Goal: Transaction & Acquisition: Download file/media

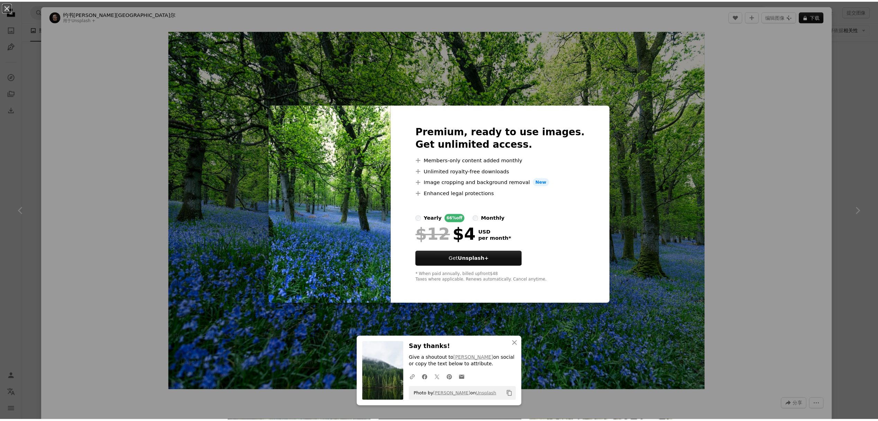
scroll to position [6463, 0]
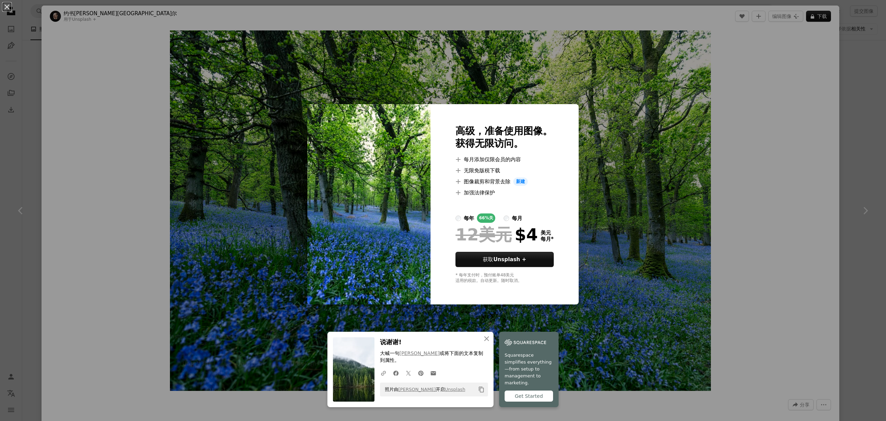
click at [598, 127] on div "An X shape 高级，准备使用图像。 获得无限访问。 A plus sign 每月添加仅限会员的内容 A plus sign 无限免版税下载 A plu…" at bounding box center [443, 210] width 886 height 421
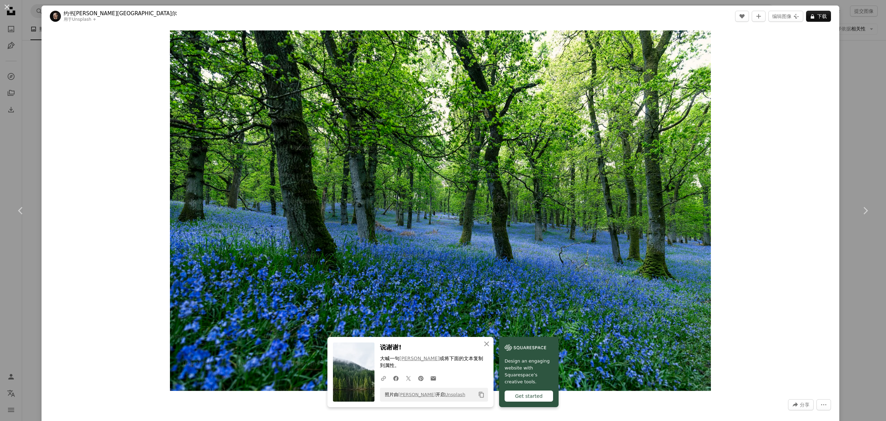
click at [847, 160] on div "An X shape Chevron left Chevron right 约书[PERSON_NAME] 用于 Unsplash + A heart A p…" at bounding box center [443, 210] width 886 height 421
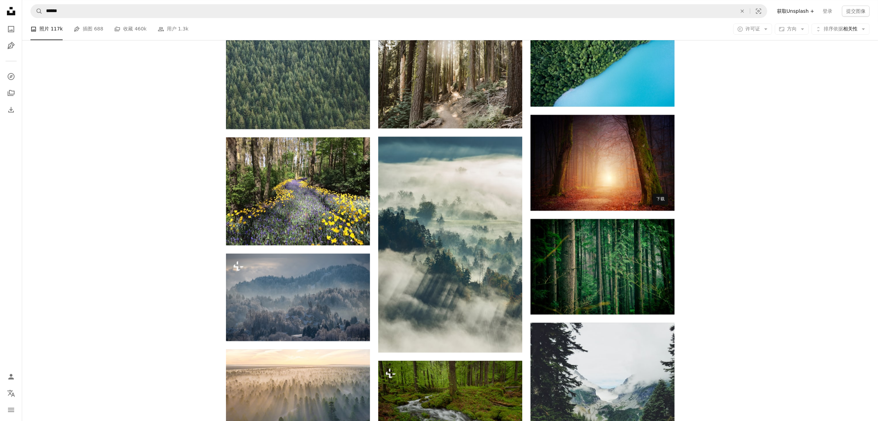
scroll to position [7432, 0]
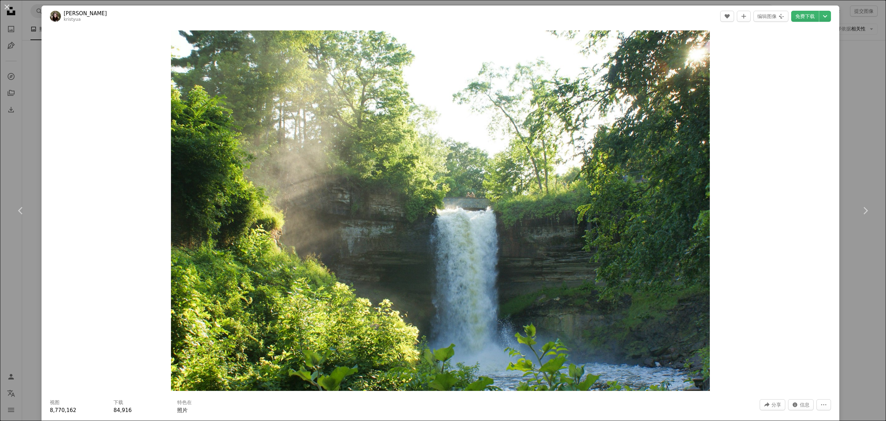
click at [850, 121] on div "An X shape Chevron left Chevron right [PERSON_NAME] kristyua A heart A plus sig…" at bounding box center [443, 210] width 886 height 421
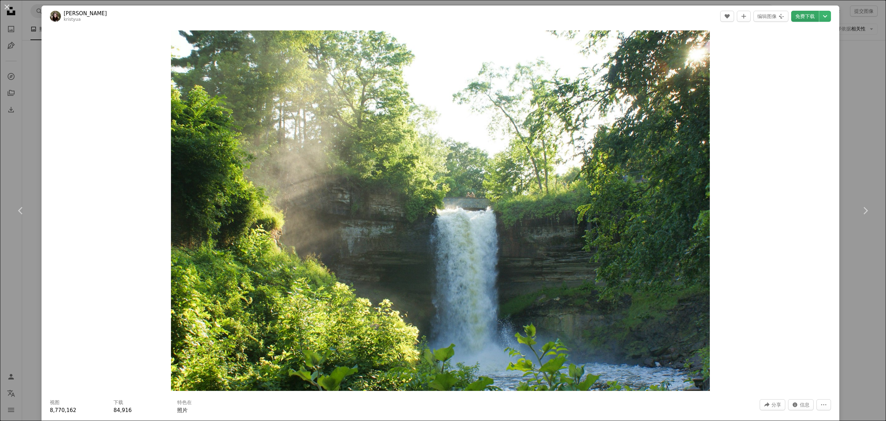
click at [795, 21] on link "免费下载" at bounding box center [806, 16] width 28 height 11
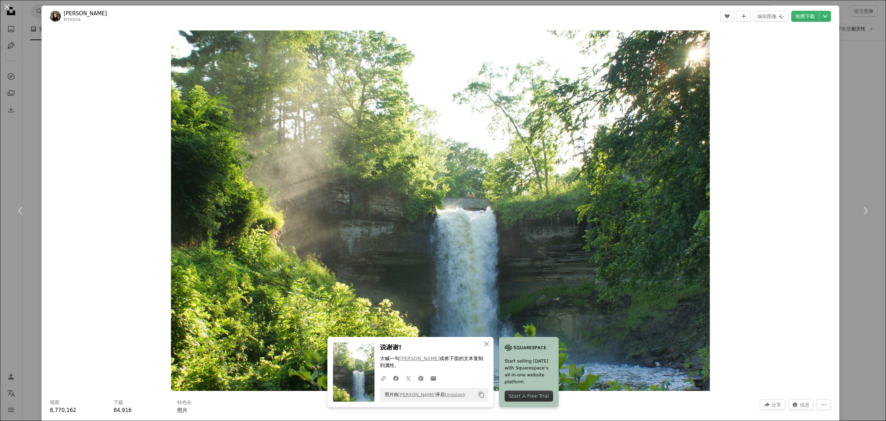
drag, startPoint x: 846, startPoint y: 129, endPoint x: 724, endPoint y: 170, distance: 128.5
click at [846, 129] on div "An X shape Chevron left Chevron right [PERSON_NAME] kristyua A heart A plus sig…" at bounding box center [443, 210] width 886 height 421
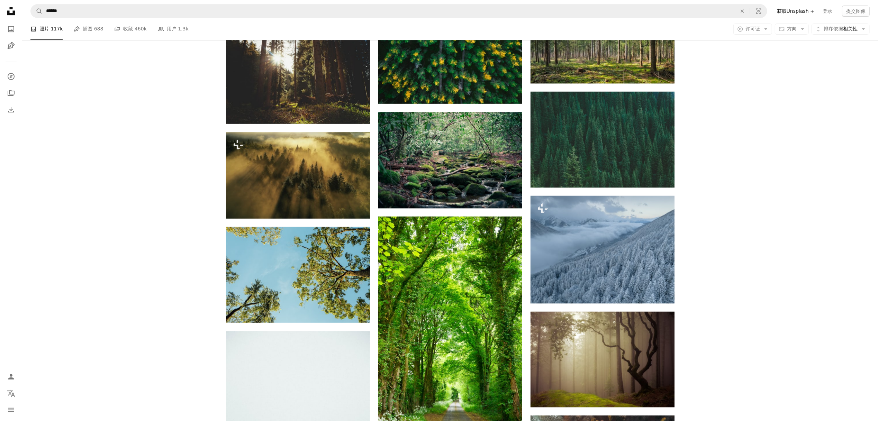
scroll to position [10341, 0]
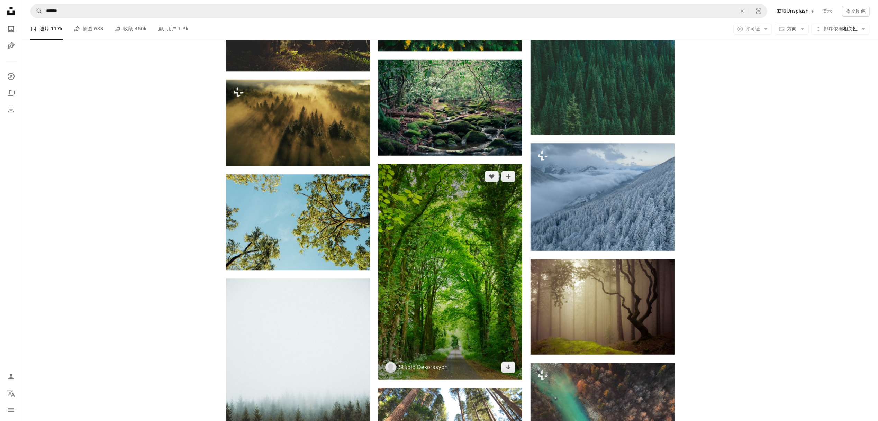
click at [466, 200] on img at bounding box center [450, 272] width 144 height 216
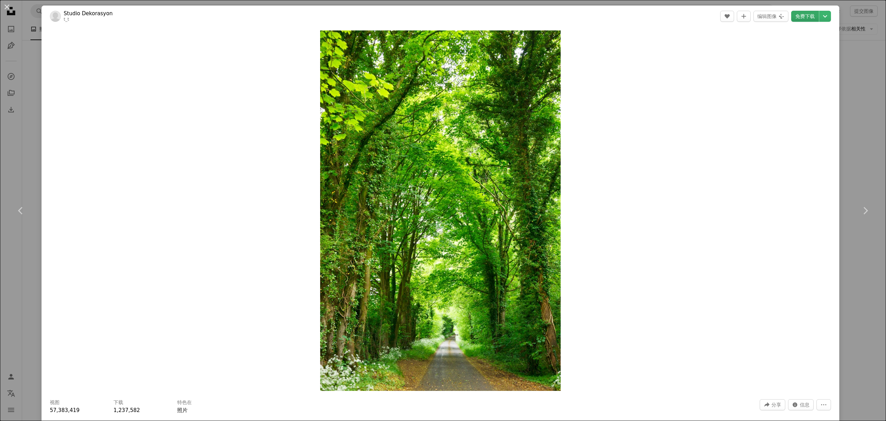
click at [797, 18] on font "免费下载" at bounding box center [805, 17] width 19 height 6
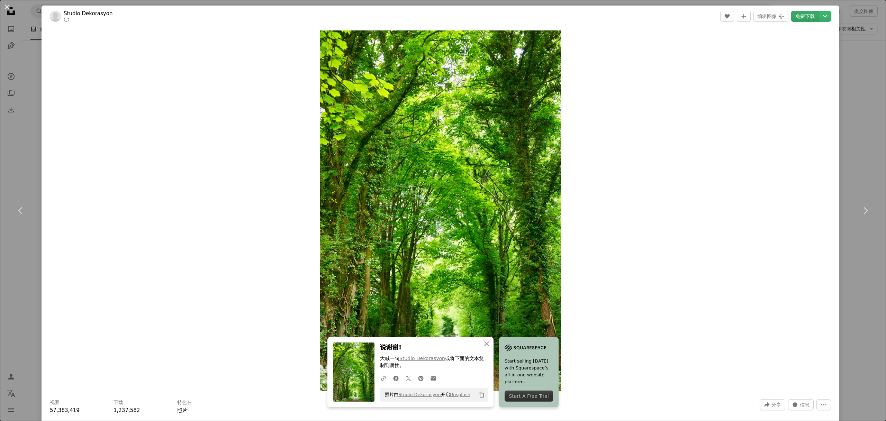
click at [850, 103] on div "An X shape Chevron left Chevron right Studio Dekorasyon t_t A heart A plus sign…" at bounding box center [443, 210] width 886 height 421
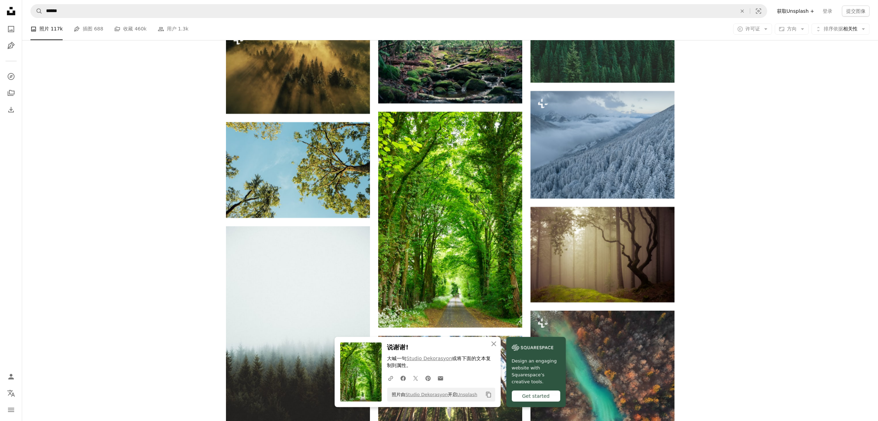
scroll to position [10387, 0]
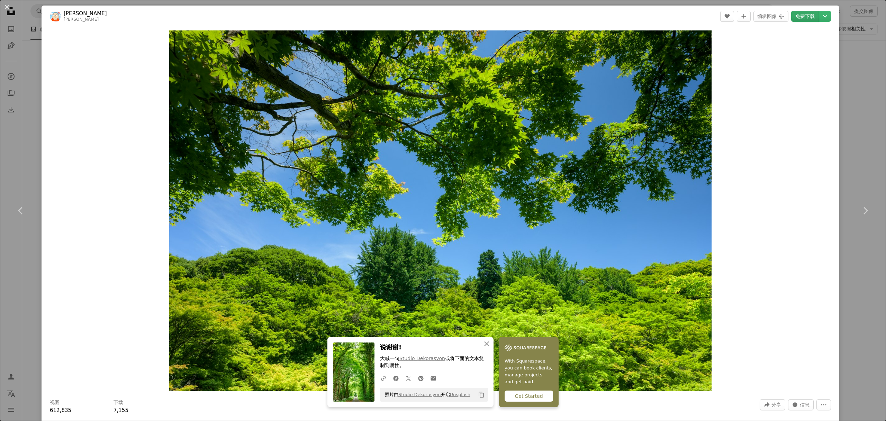
click at [800, 15] on font "免费下载" at bounding box center [805, 17] width 19 height 6
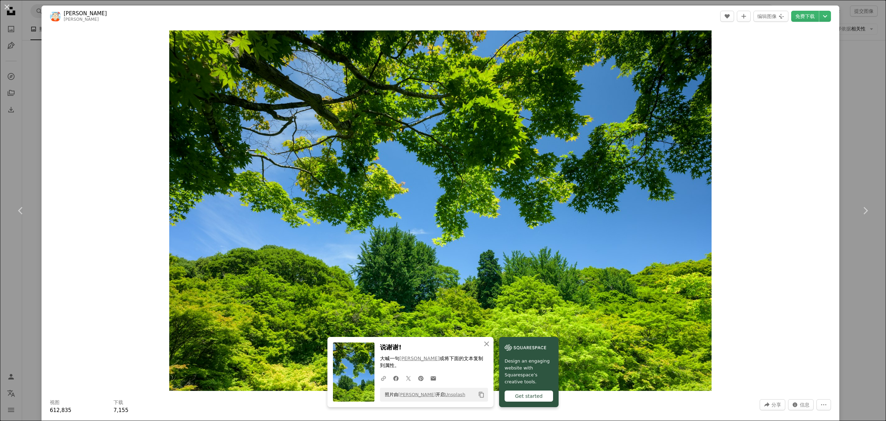
click at [852, 63] on div "An X shape Chevron left Chevron right Kouji Tsuru 帕福旭 A heart A plus sign 编辑图像 …" at bounding box center [443, 210] width 886 height 421
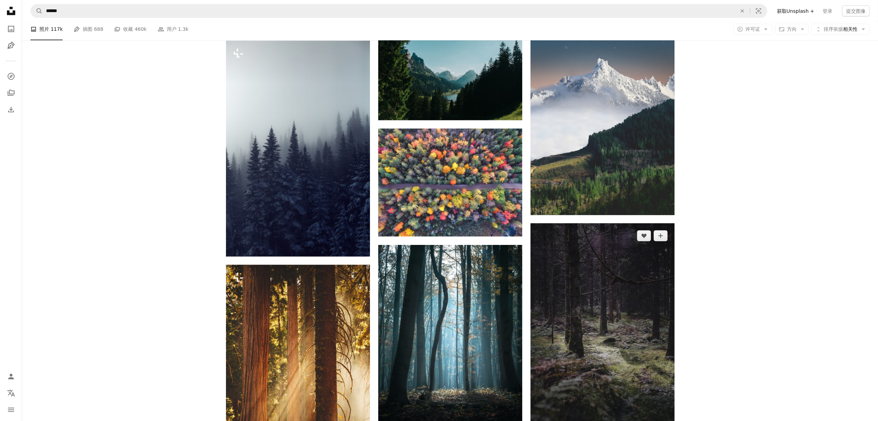
scroll to position [11680, 0]
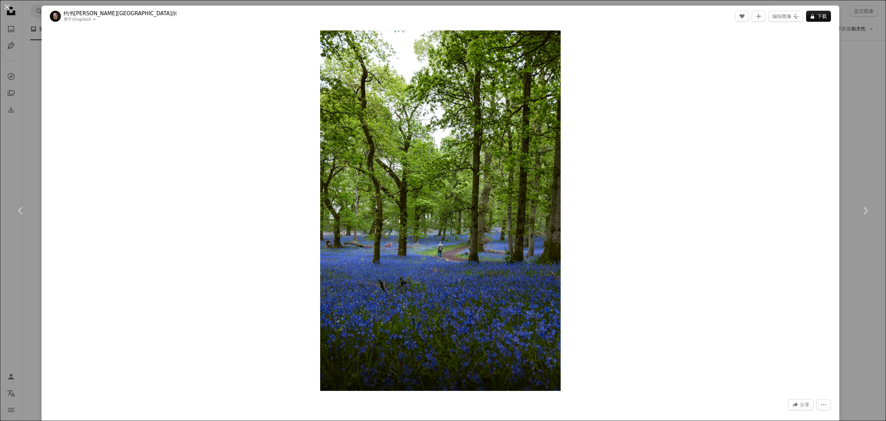
click at [859, 68] on div "An X shape Chevron left Chevron right 约书[PERSON_NAME]尔 用于 Unsplash + A heart A …" at bounding box center [443, 210] width 886 height 421
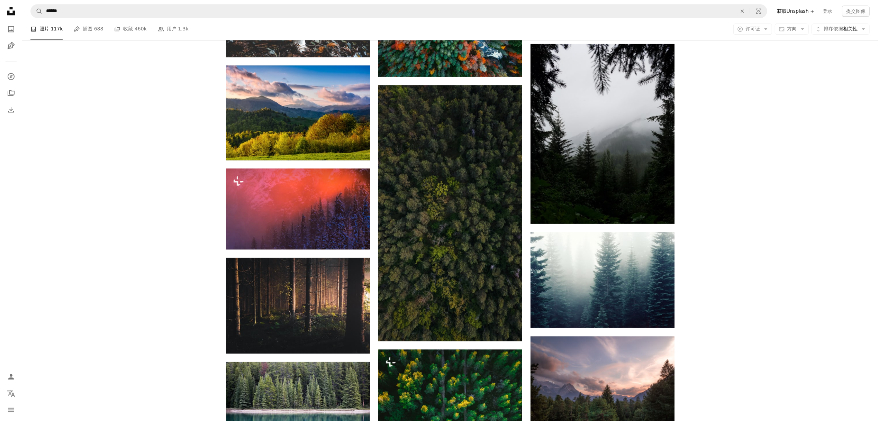
scroll to position [9787, 0]
